Goal: Task Accomplishment & Management: Manage account settings

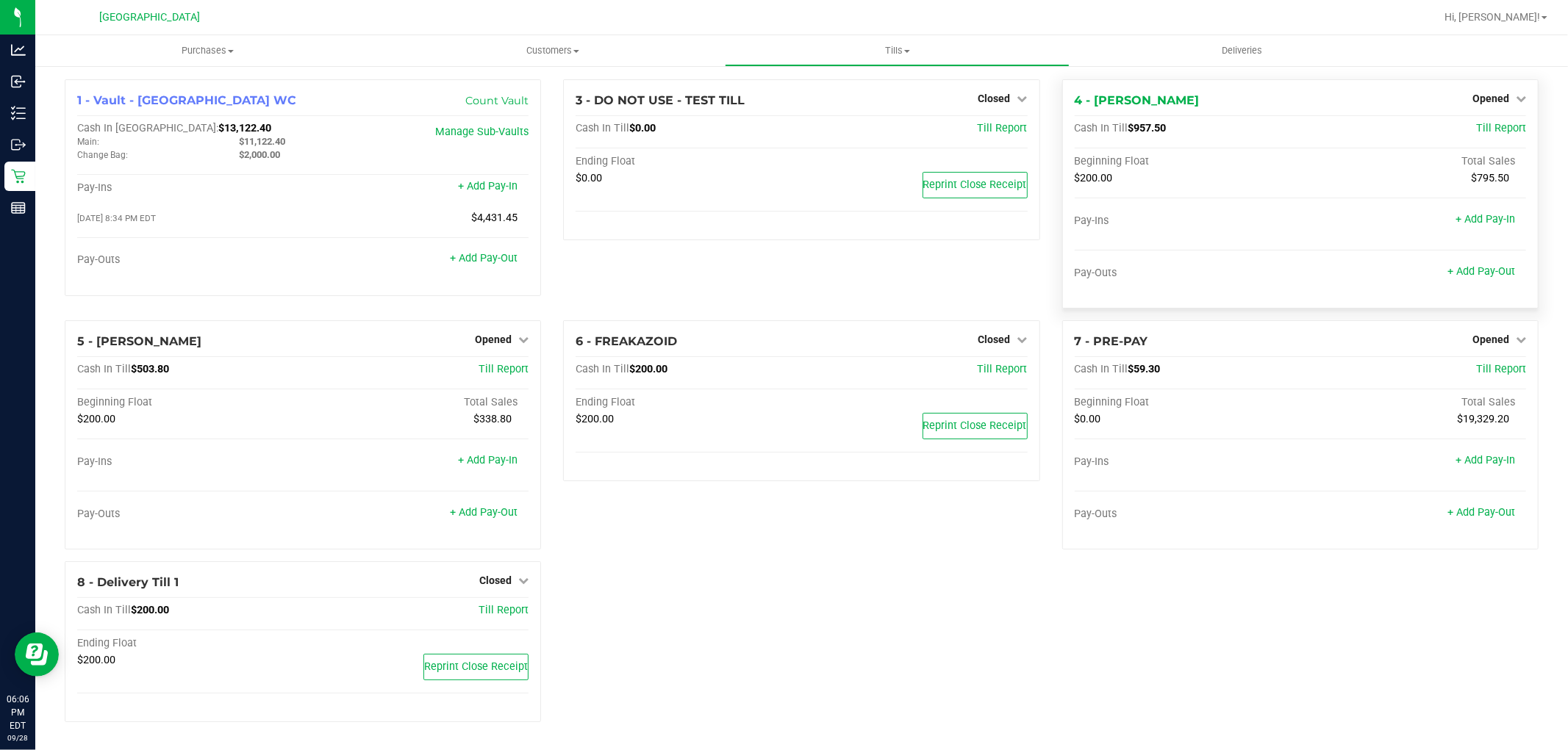
click at [1486, 104] on div "Opened" at bounding box center [1499, 98] width 54 height 18
click at [1487, 101] on span "Opened" at bounding box center [1491, 98] width 37 height 12
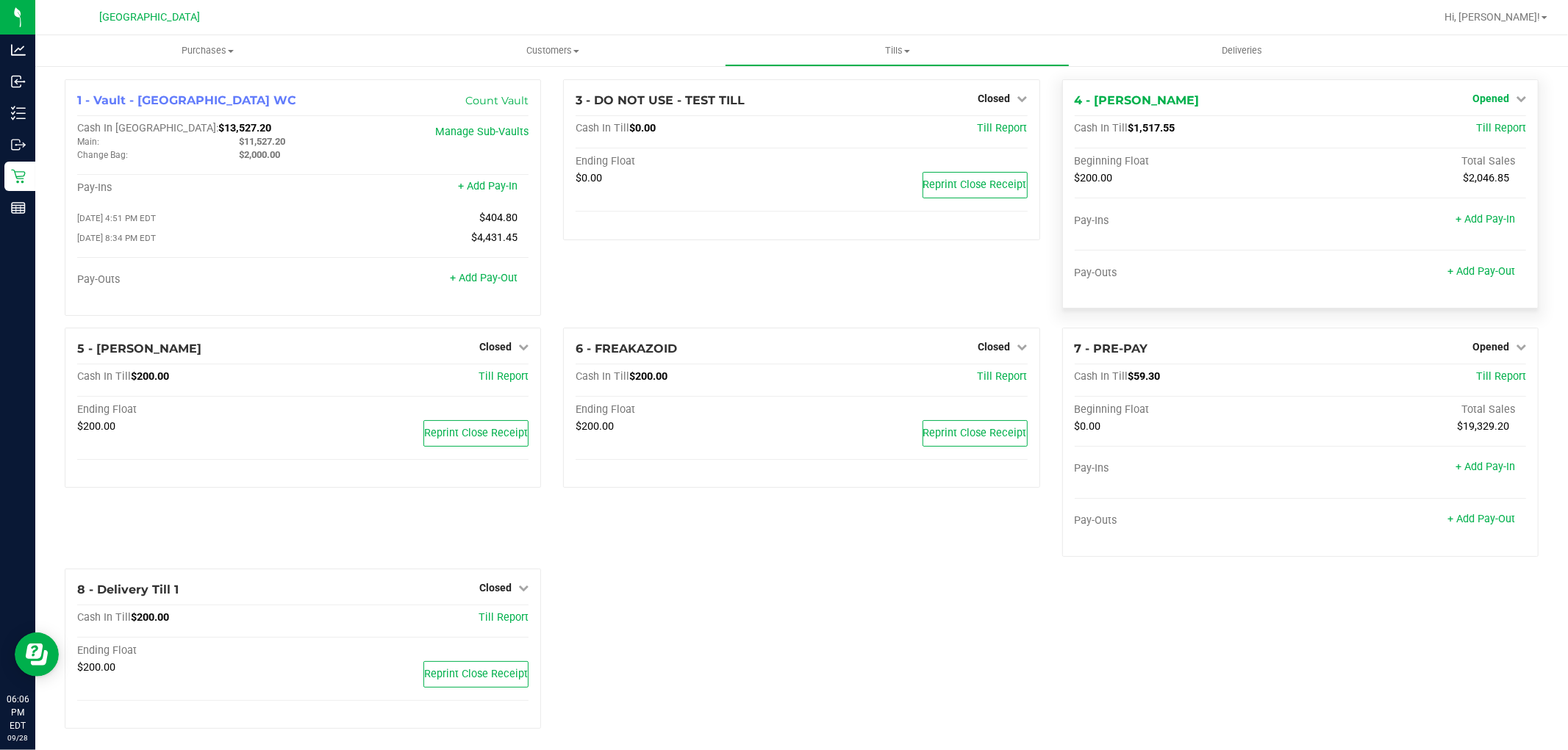
click at [1502, 98] on link "Opened" at bounding box center [1499, 98] width 54 height 12
click at [1480, 129] on link "Close Till" at bounding box center [1492, 129] width 39 height 12
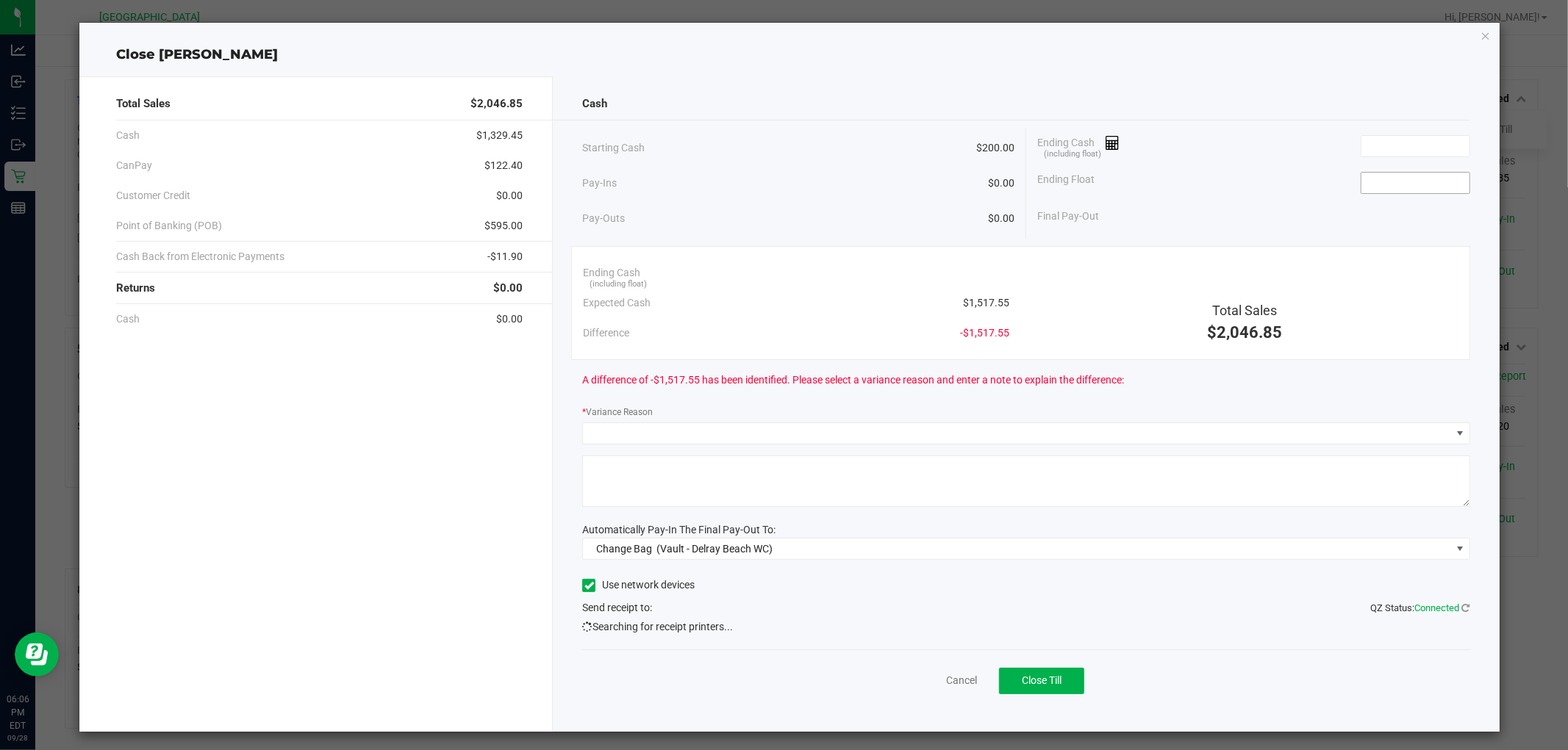
click at [1426, 182] on input at bounding box center [1415, 183] width 108 height 21
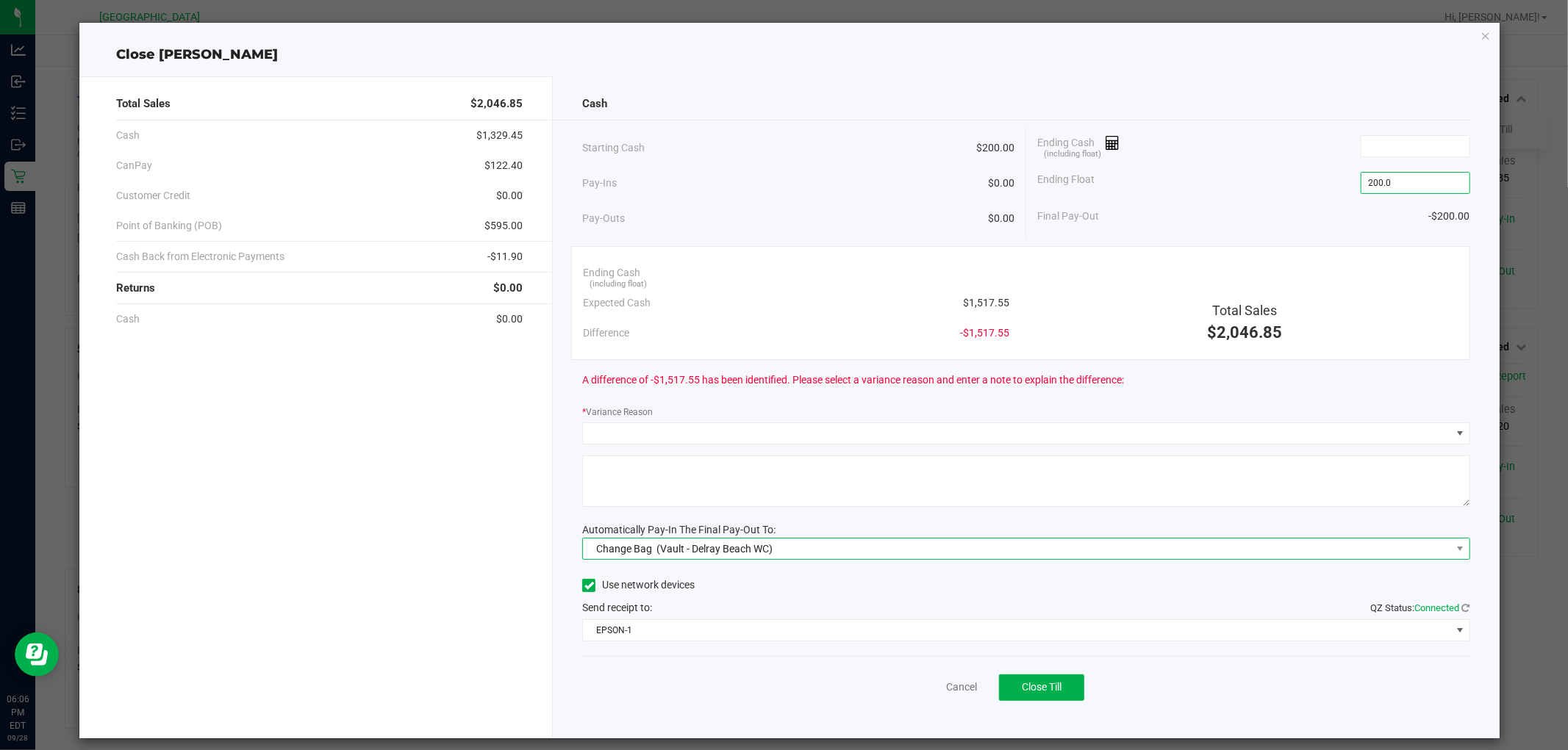
type input "$200.00"
click at [902, 553] on span "Change Bag (Vault - Delray Beach WC)" at bounding box center [1016, 549] width 867 height 21
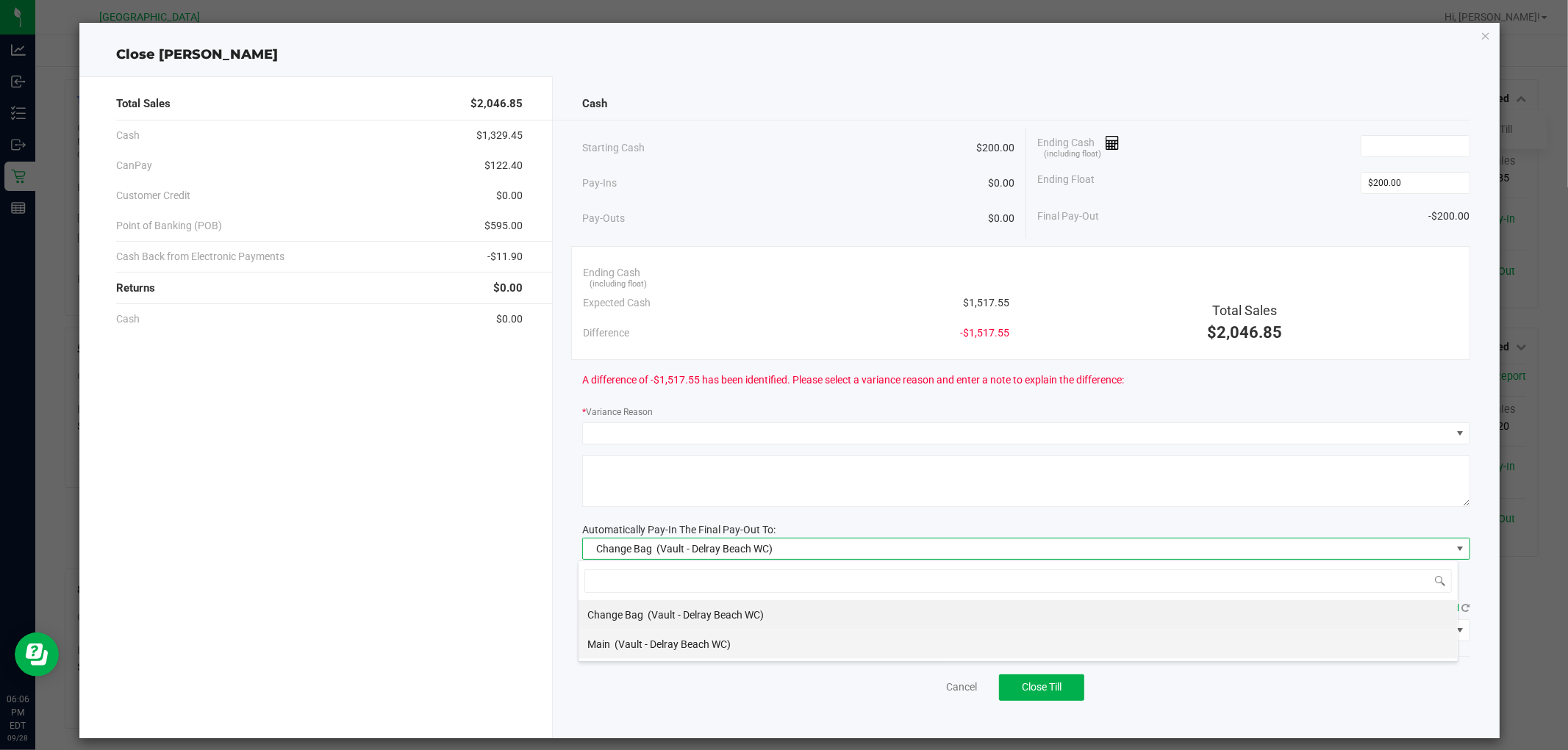
click at [739, 647] on li "Main (Vault - [GEOGRAPHIC_DATA] WC)" at bounding box center [1018, 644] width 879 height 29
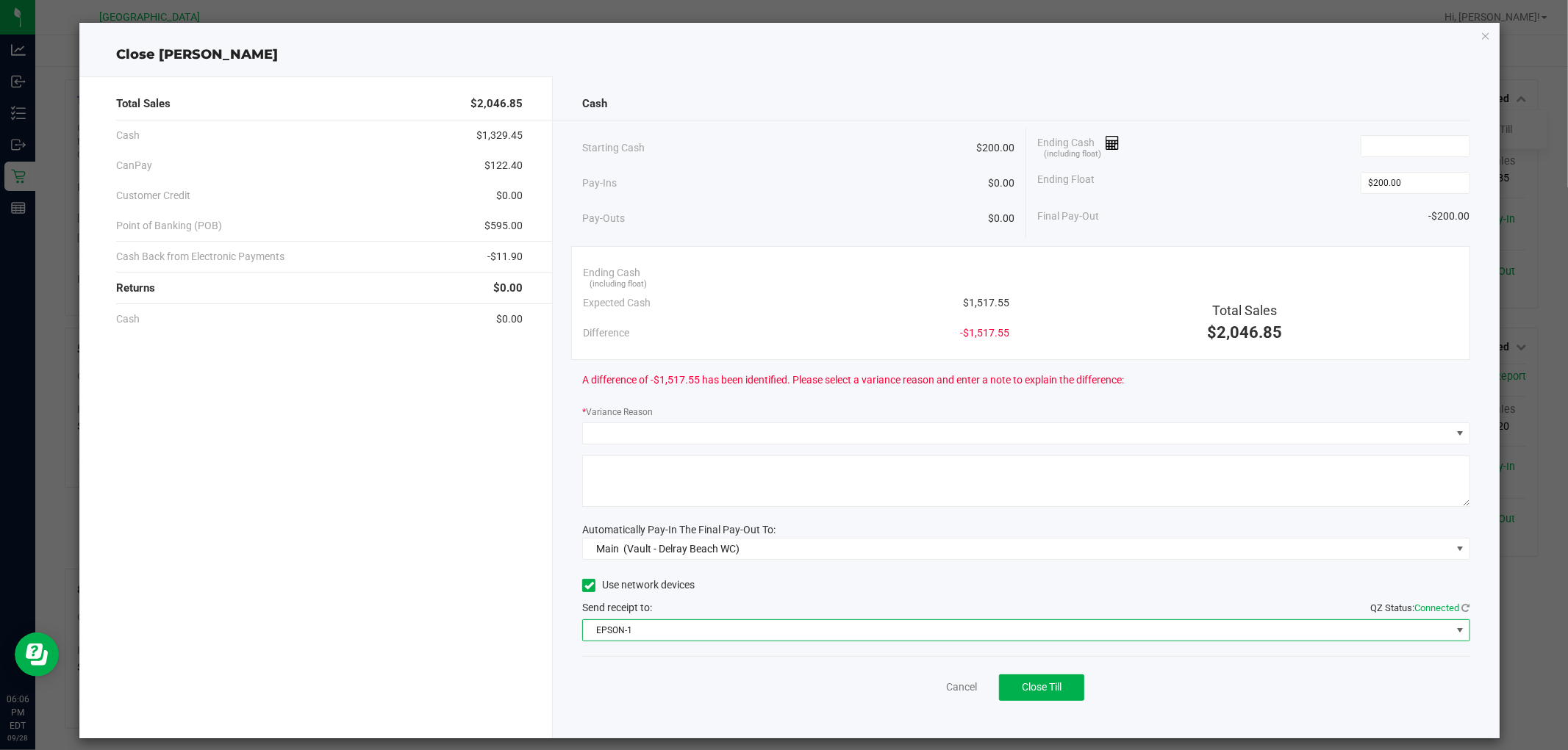
click at [749, 635] on span "EPSON-1" at bounding box center [1016, 631] width 867 height 21
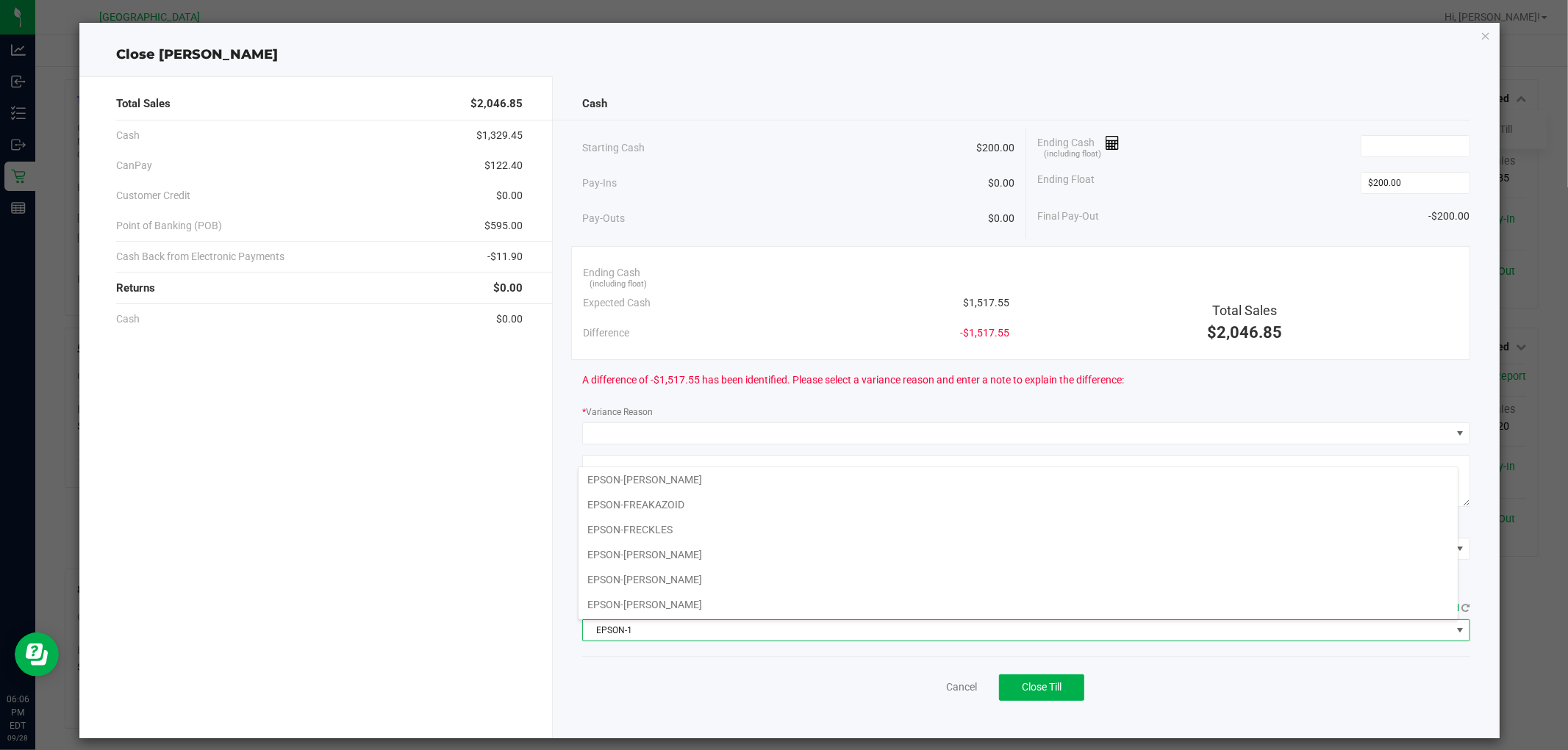
scroll to position [82, 0]
click at [735, 555] on li "EPSON-[PERSON_NAME]" at bounding box center [1018, 550] width 879 height 25
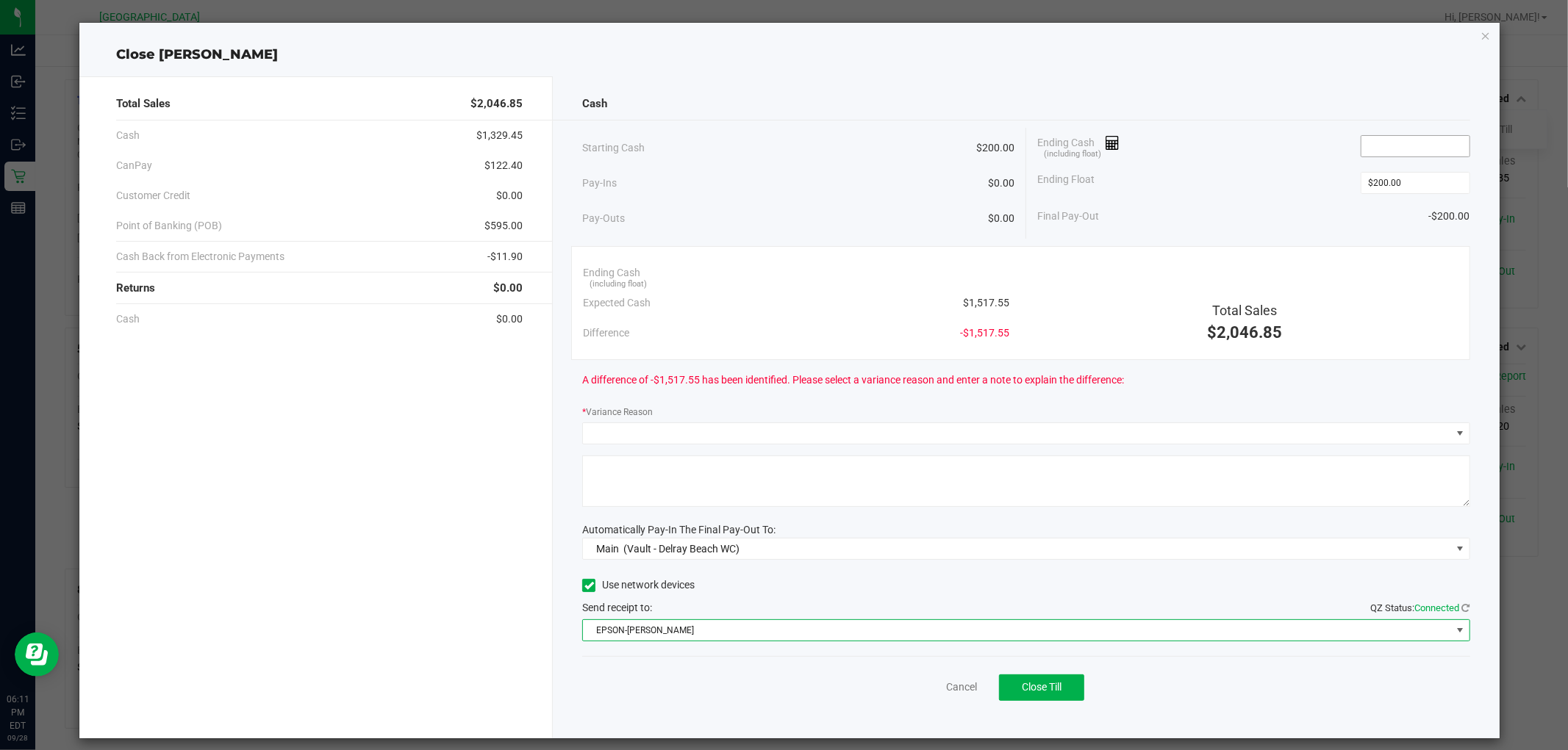
click at [1379, 145] on input at bounding box center [1415, 146] width 108 height 21
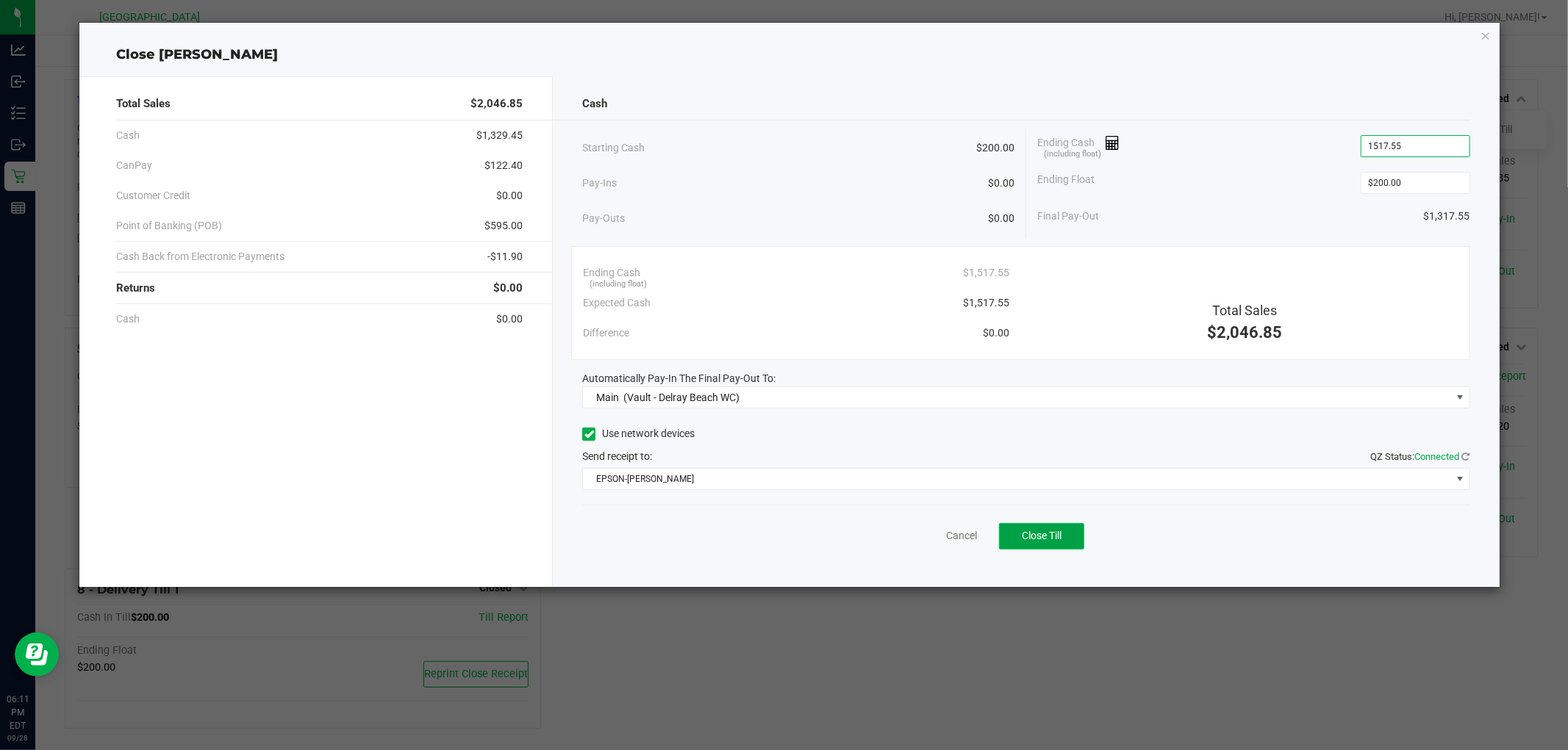
type input "$1,517.55"
click at [1045, 528] on button "Close Till" at bounding box center [1041, 536] width 86 height 26
click at [1482, 39] on icon "button" at bounding box center [1485, 35] width 10 height 18
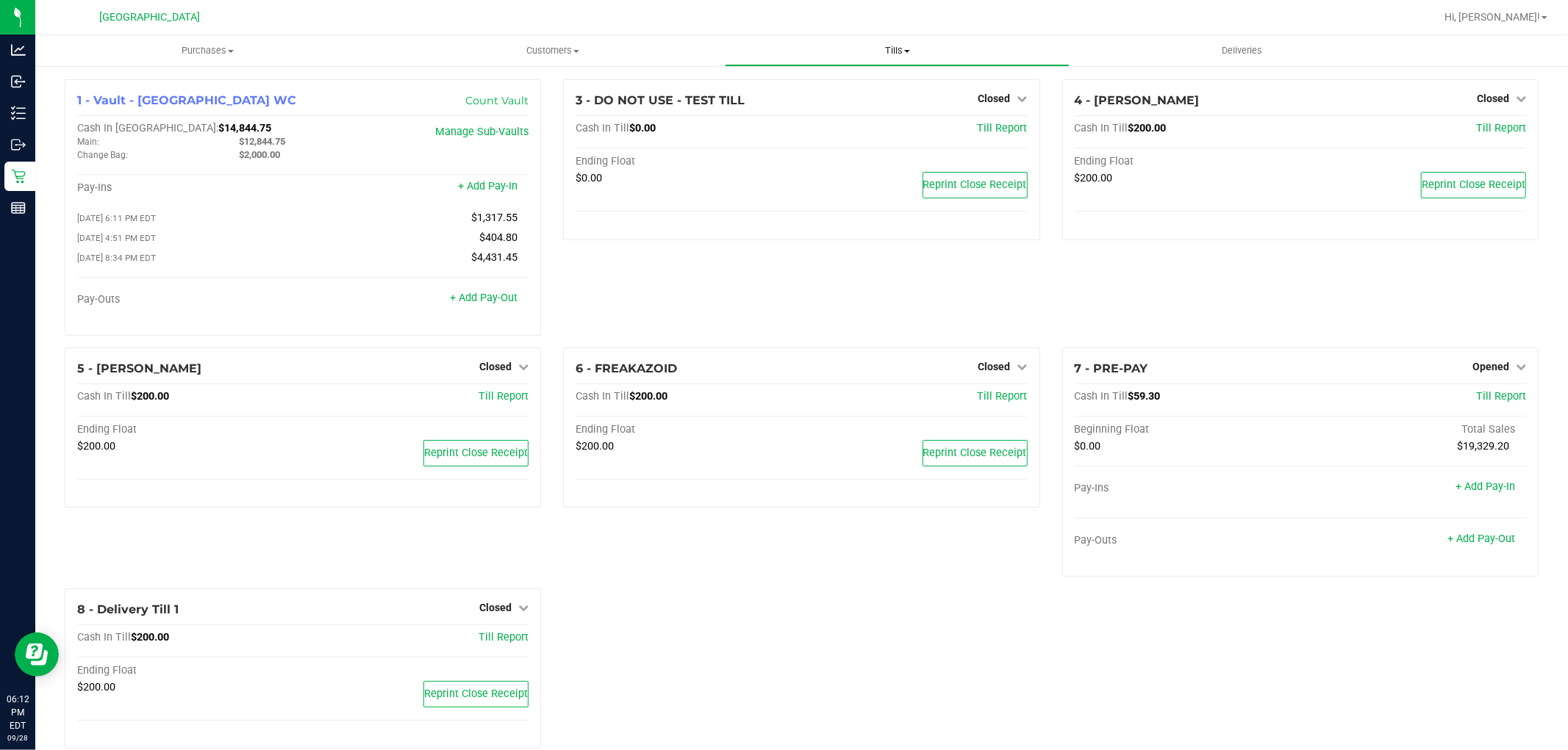
click at [893, 46] on span "Tills" at bounding box center [897, 50] width 343 height 13
click at [861, 111] on span "Reconcile e-payments" at bounding box center [798, 106] width 146 height 12
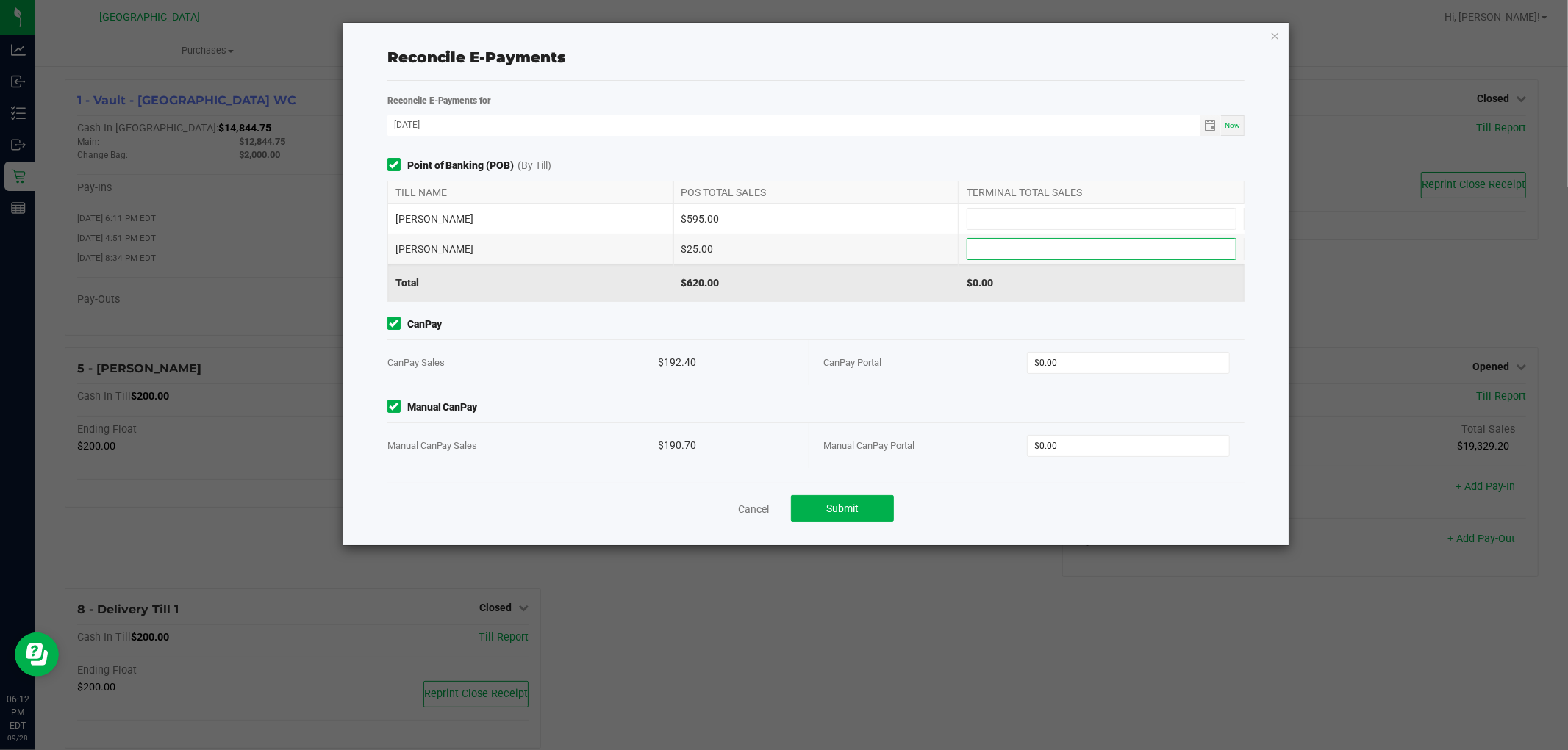
click at [1081, 253] on input at bounding box center [1102, 249] width 268 height 21
type input "$25.00"
click at [1071, 227] on input at bounding box center [1102, 219] width 268 height 21
type input "$595.00"
click at [1083, 368] on input "0" at bounding box center [1128, 363] width 201 height 21
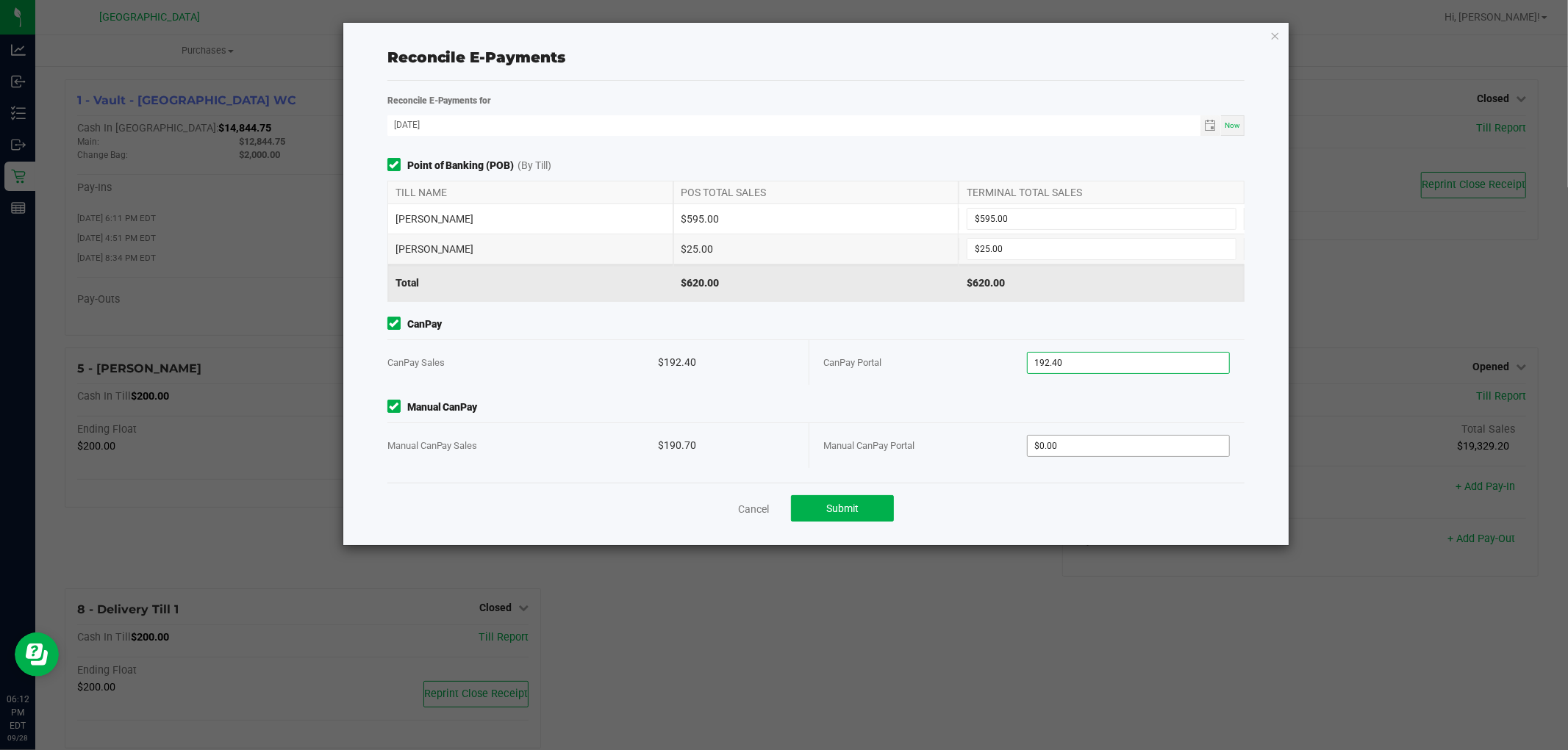
type input "$192.40"
click at [1118, 449] on input "0" at bounding box center [1128, 446] width 201 height 21
type input "$190.70"
click at [863, 511] on button "Submit" at bounding box center [842, 509] width 103 height 26
